Goal: Find specific page/section: Find specific page/section

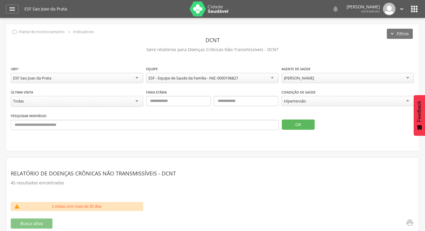
click at [195, 10] on img at bounding box center [209, 8] width 39 height 15
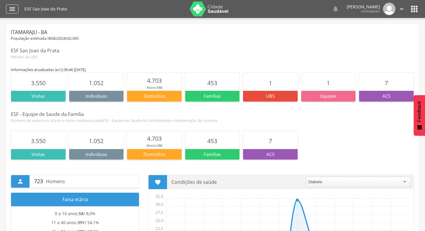
click at [14, 8] on icon "" at bounding box center [12, 8] width 7 height 7
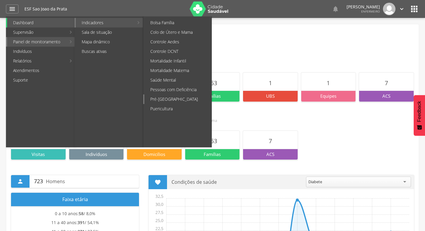
click at [174, 97] on link "Pré-[GEOGRAPHIC_DATA]" at bounding box center [177, 99] width 67 height 10
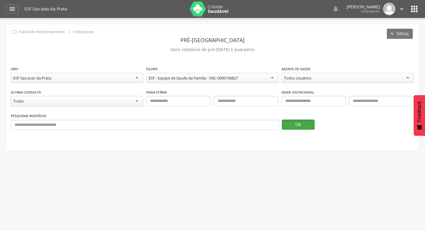
click at [310, 126] on button "OK" at bounding box center [298, 124] width 33 height 10
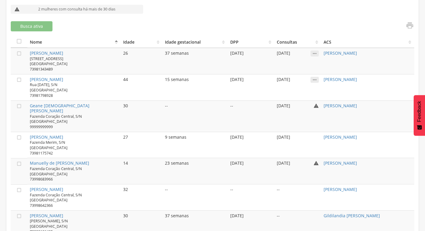
scroll to position [207, 0]
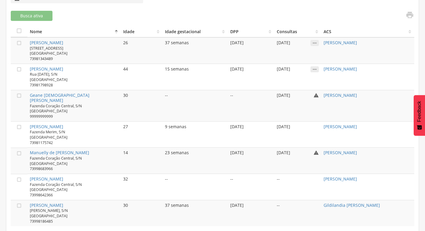
drag, startPoint x: 65, startPoint y: 163, endPoint x: 56, endPoint y: 163, distance: 9.3
click at [56, 163] on div "Fazenda Coração Central, S/N São João da Prata 73998683966" at bounding box center [74, 163] width 88 height 16
click at [51, 150] on link "Manuelly de Jesus Santos" at bounding box center [59, 153] width 59 height 6
type input "**********"
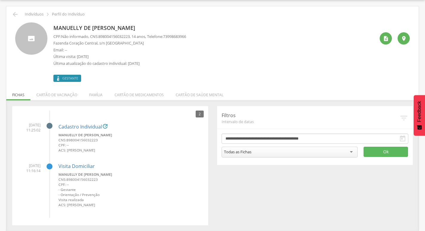
scroll to position [19, 0]
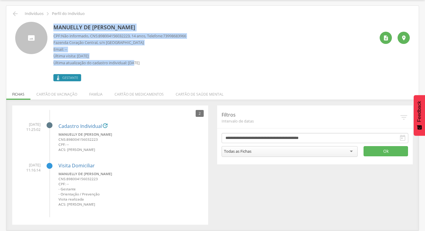
drag, startPoint x: 53, startPoint y: 25, endPoint x: 129, endPoint y: 62, distance: 85.0
click at [132, 63] on div "Manuelly de Jesus Santos CPF: Não informado , CNS: 898004156032223 , 14 anos, T…" at bounding box center [212, 51] width 395 height 59
click at [129, 62] on p "Última atualização do cadastro individual: 04/09/2025" at bounding box center [119, 63] width 133 height 6
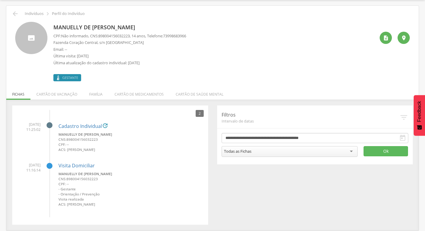
drag, startPoint x: 54, startPoint y: 24, endPoint x: 141, endPoint y: 43, distance: 89.0
click at [152, 44] on div "Manuelly de Jesus Santos CPF: Não informado , CNS: 898004156032223 , 14 anos, T…" at bounding box center [119, 51] width 133 height 59
copy div "Manuelly de Jesus Santos CPF: Não informado , CNS: 898004156032223 , 14 anos, T…"
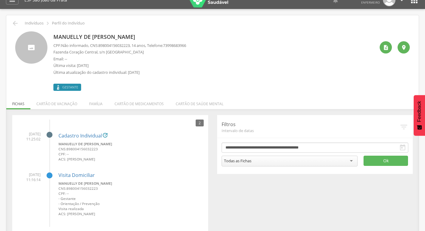
scroll to position [0, 0]
